Goal: Find specific page/section: Find specific page/section

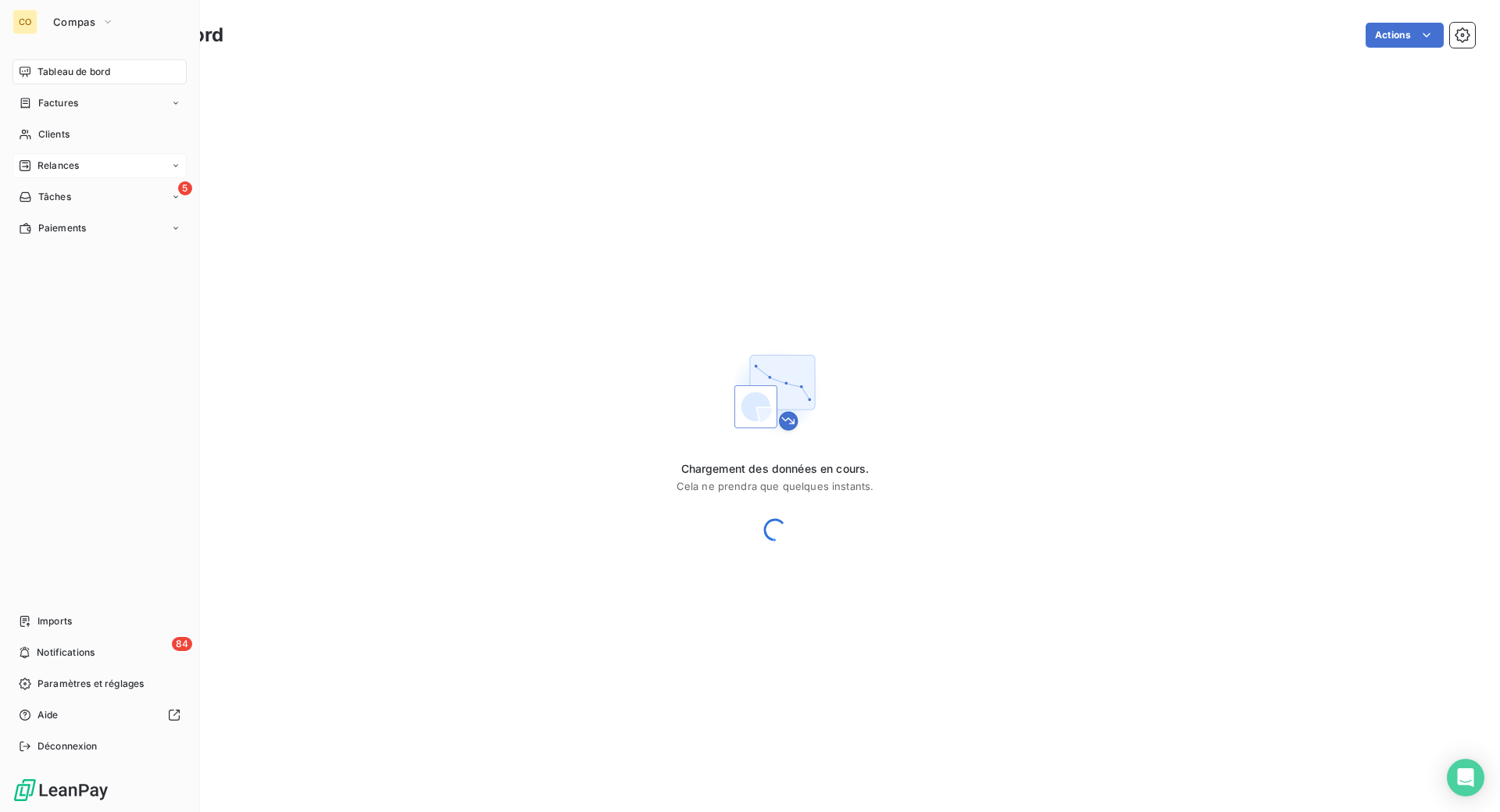
click at [79, 173] on span "Relances" at bounding box center [59, 166] width 41 height 14
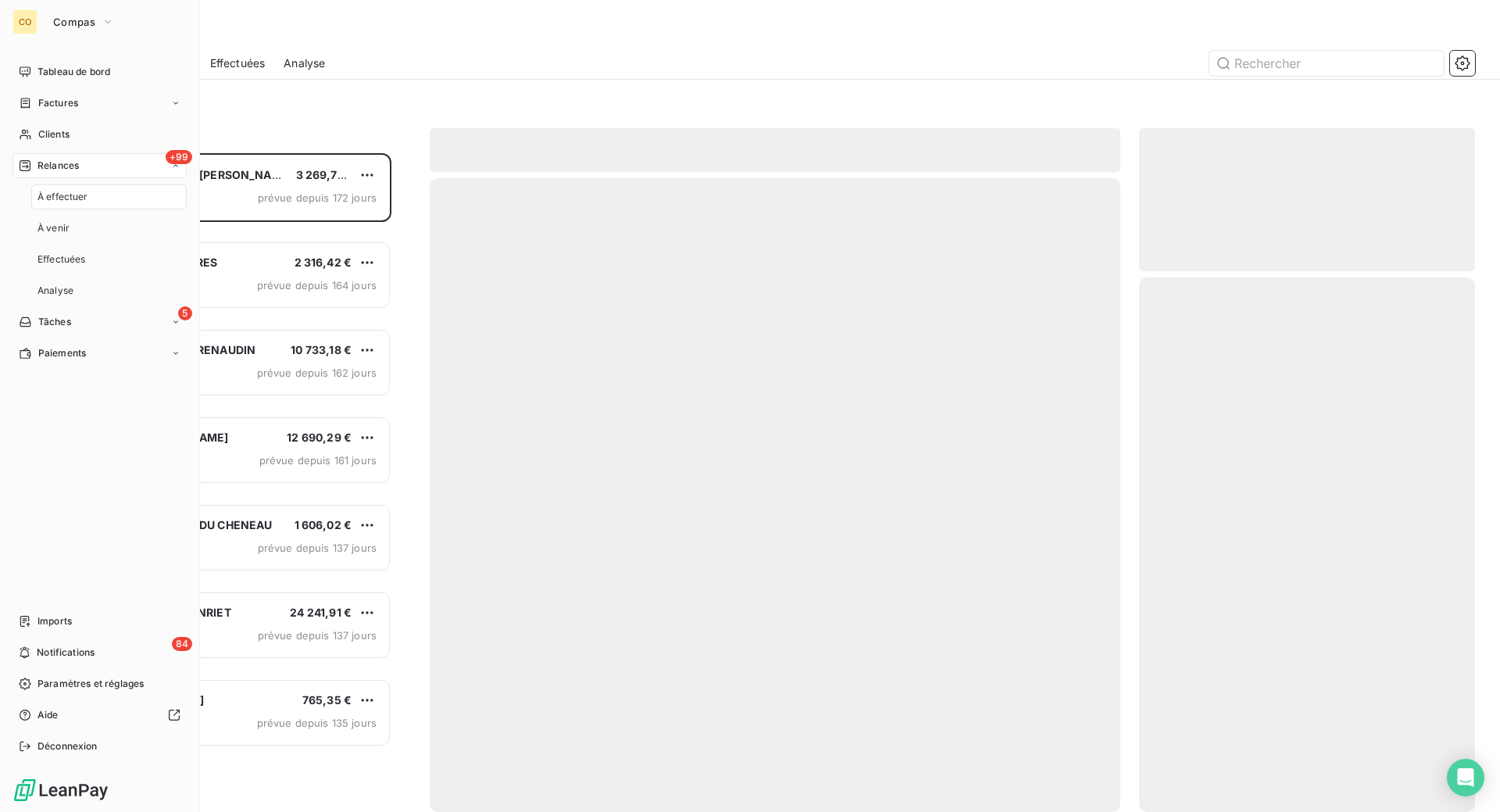
scroll to position [598, 302]
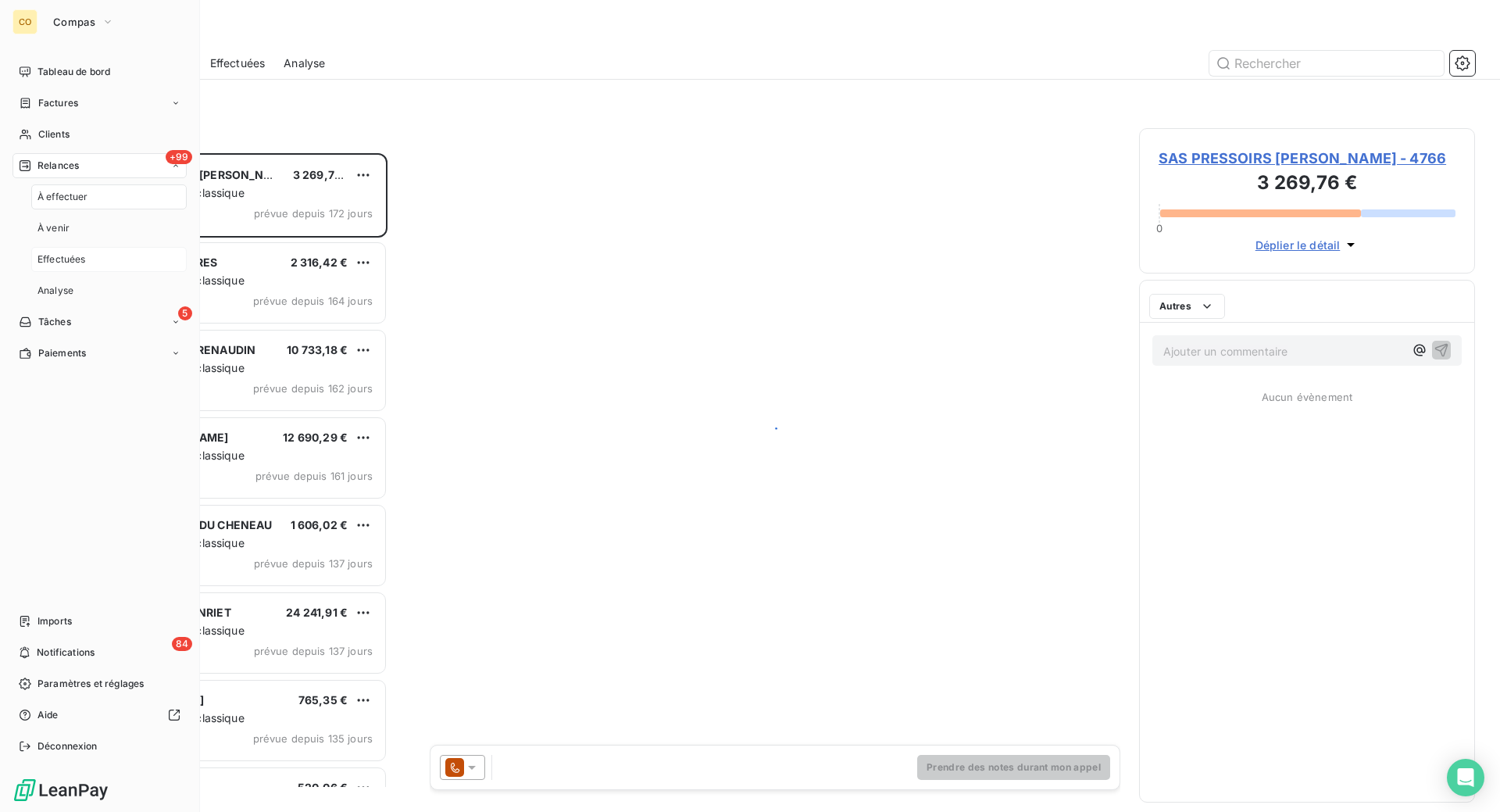
click at [76, 272] on div "Effectuées" at bounding box center [109, 260] width 155 height 25
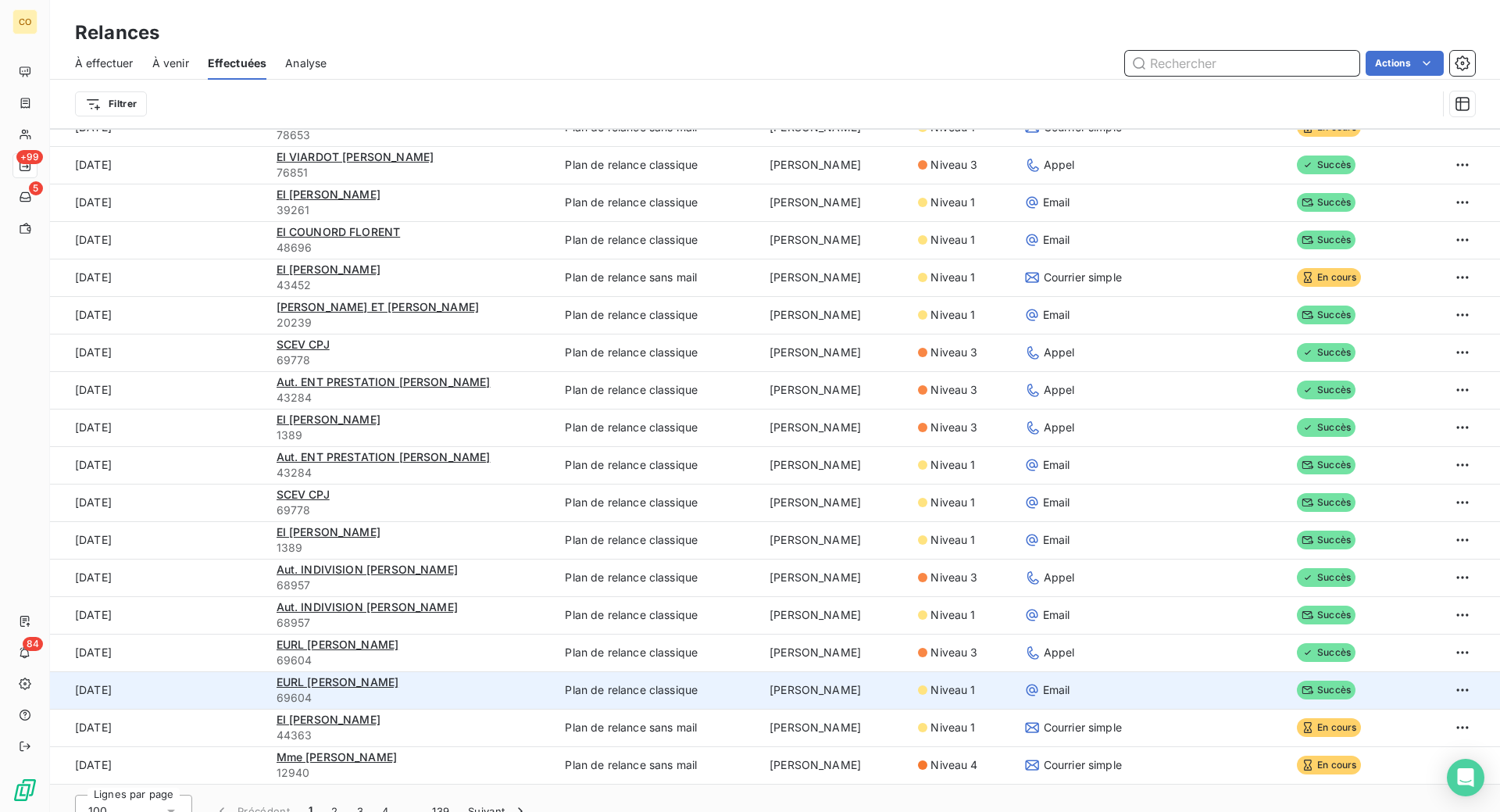
scroll to position [53, 0]
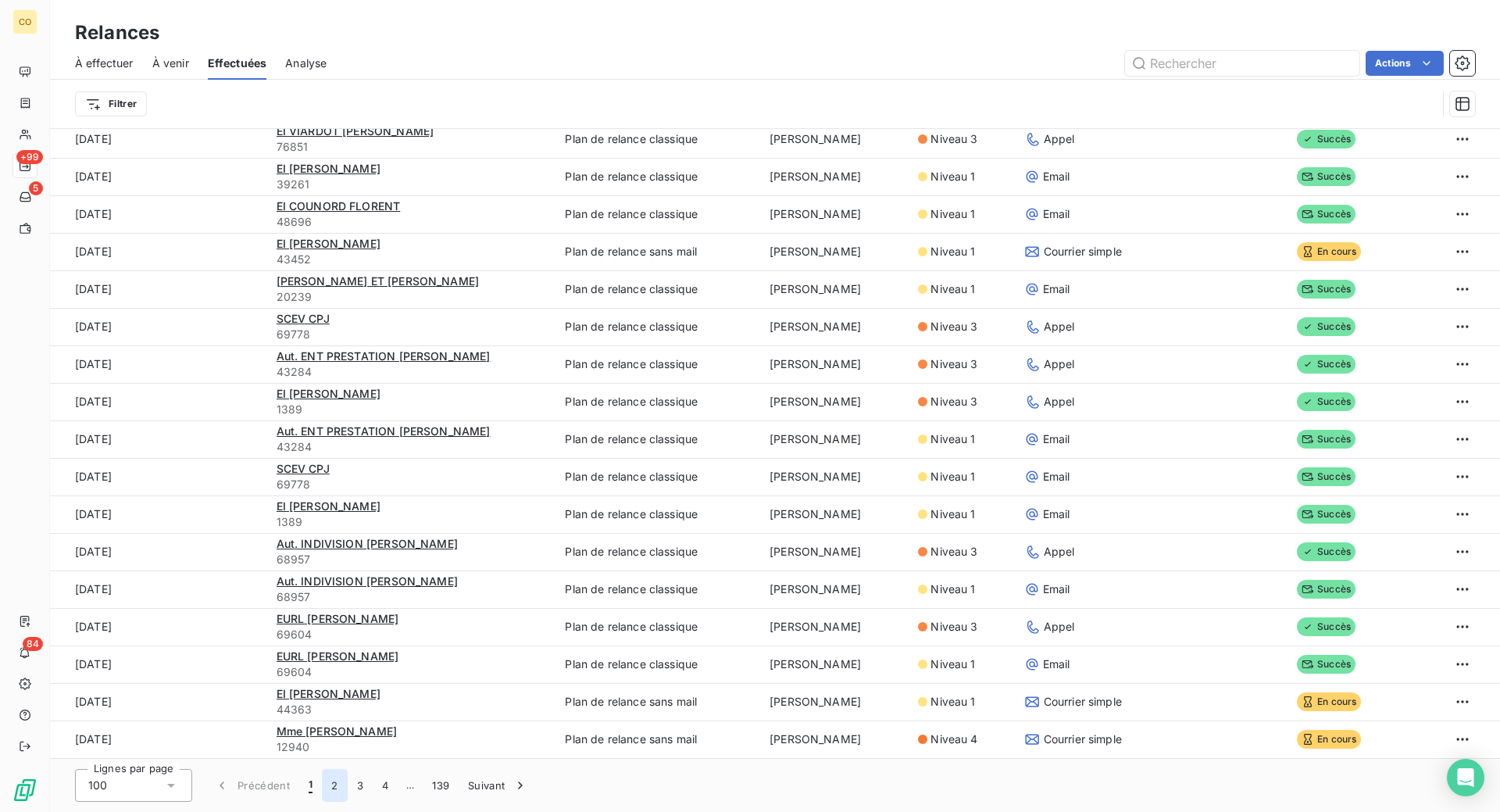
click at [347, 786] on button "2" at bounding box center [334, 785] width 25 height 32
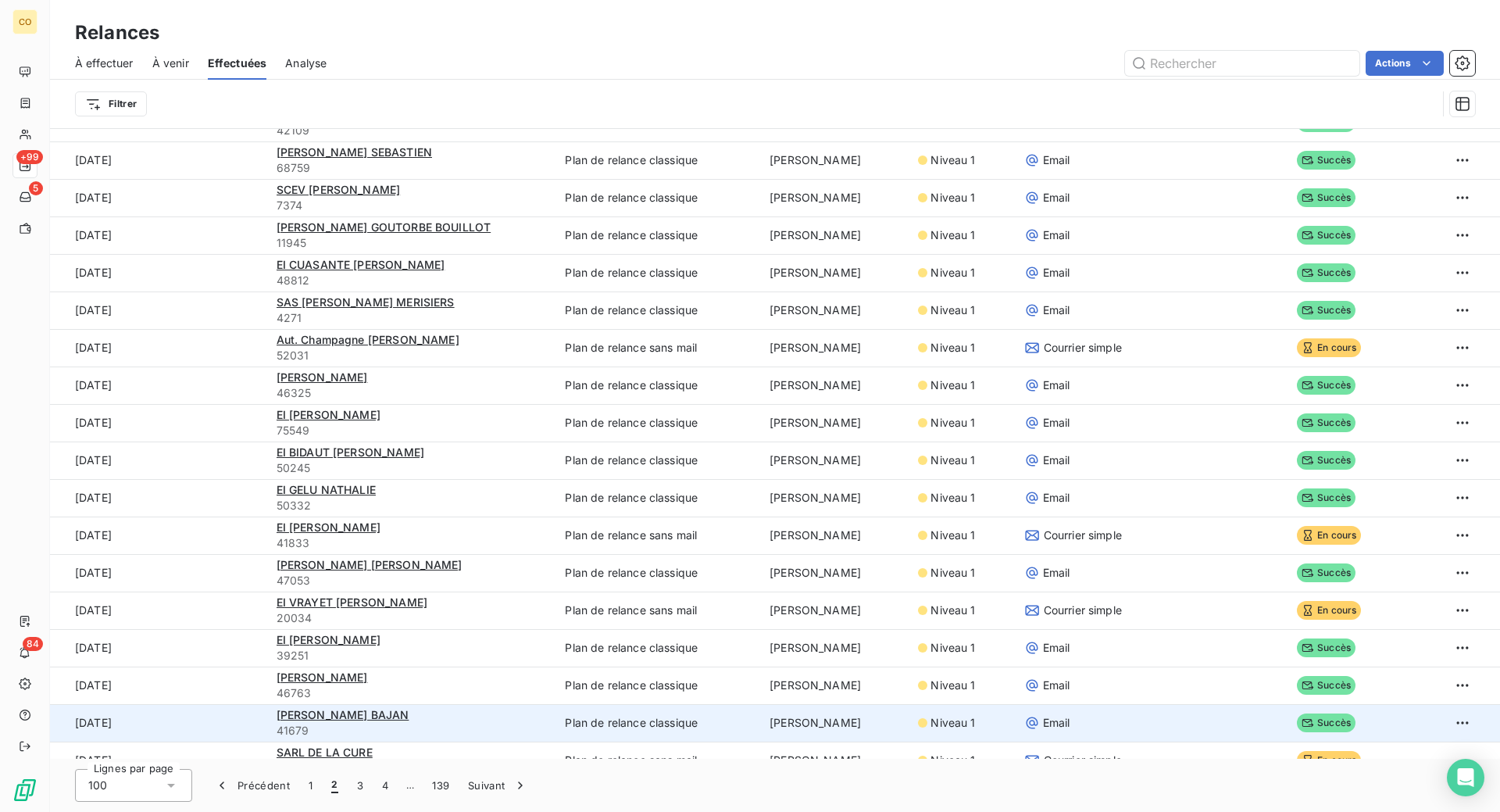
scroll to position [0, 0]
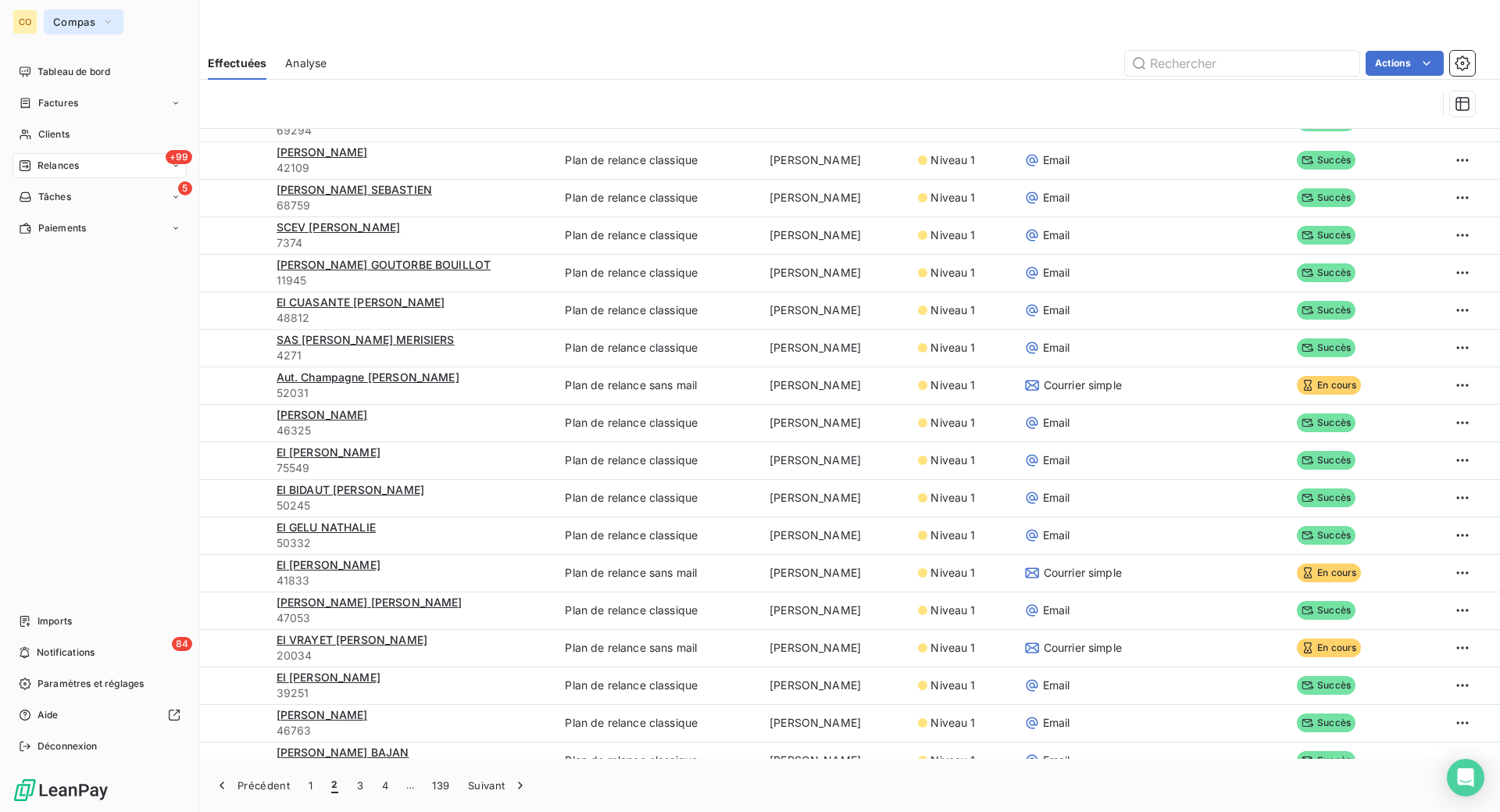
click at [83, 28] on span "Compas" at bounding box center [74, 22] width 42 height 13
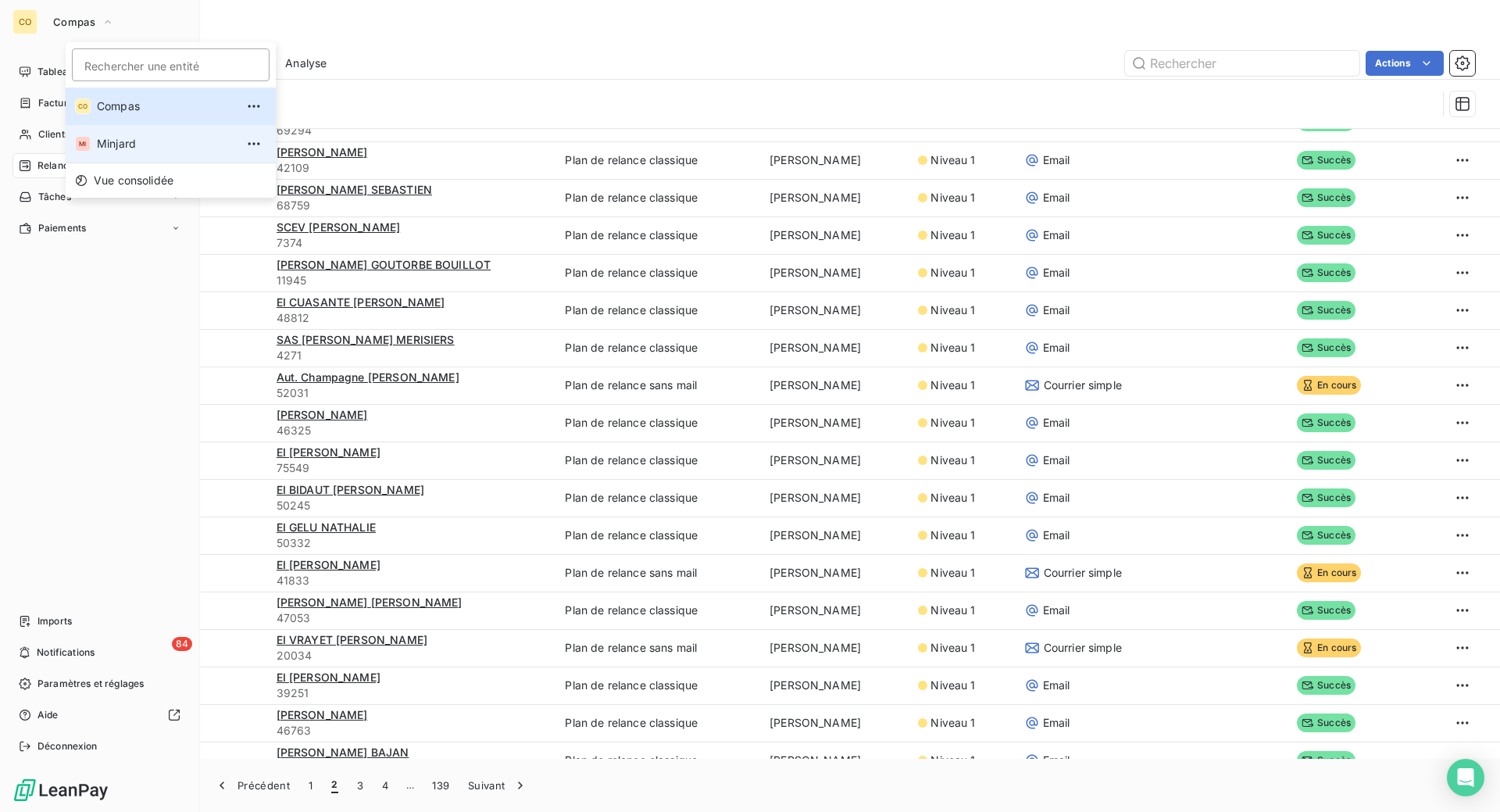
click at [142, 151] on span "Minjard" at bounding box center [165, 143] width 138 height 15
